Goal: Entertainment & Leisure: Consume media (video, audio)

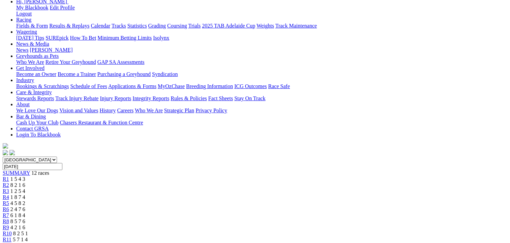
scroll to position [84, 0]
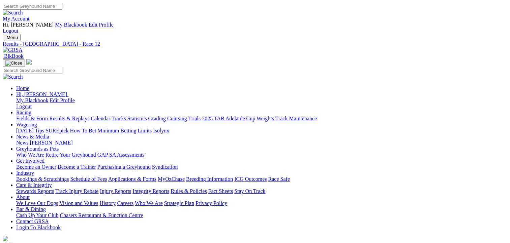
click at [30, 116] on link "Fields & Form" at bounding box center [32, 119] width 32 height 6
click at [75, 116] on link "Results & Replays" at bounding box center [69, 119] width 40 height 6
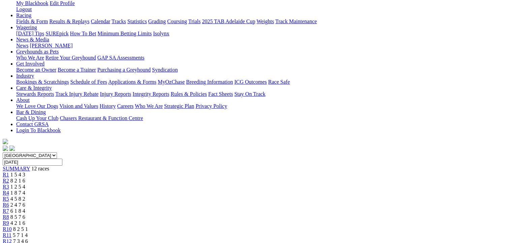
scroll to position [101, 0]
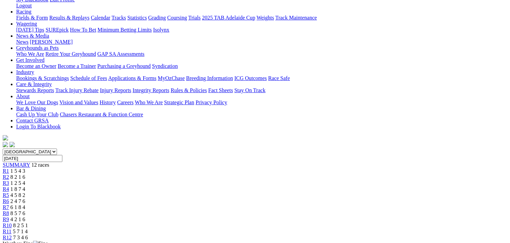
click at [28, 229] on span "5 7 1 4" at bounding box center [20, 232] width 15 height 6
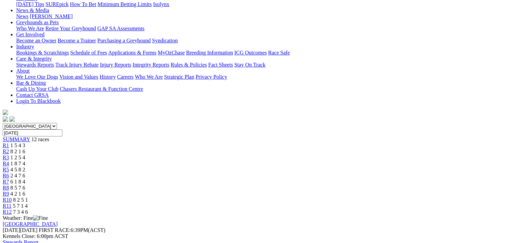
scroll to position [135, 0]
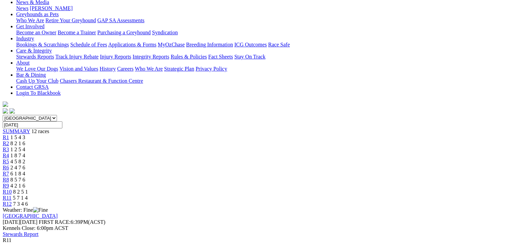
scroll to position [0, 0]
